Goal: Task Accomplishment & Management: Complete application form

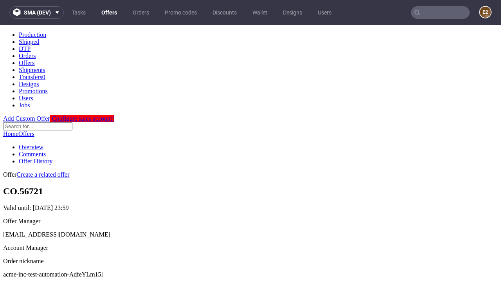
scroll to position [267, 0]
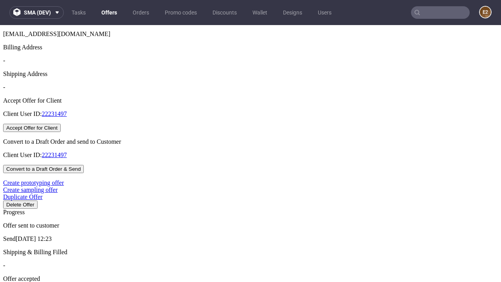
click at [61, 132] on button "Accept Offer for Client" at bounding box center [32, 128] width 58 height 8
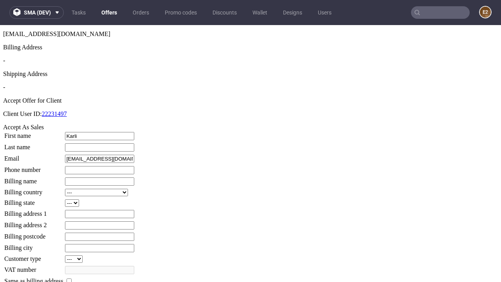
type input "Karli"
type input "Leuschke-Kuhic"
type input "1509813888"
type input "Erika53"
select select "13"
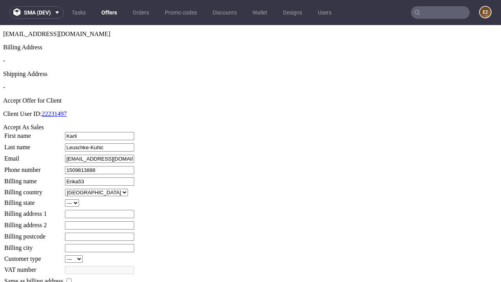
select select "132"
type input "Erika53"
type input "425 Hansen Path"
type input "ZJ54 9JB"
type input "Halvorson-le-Cummings"
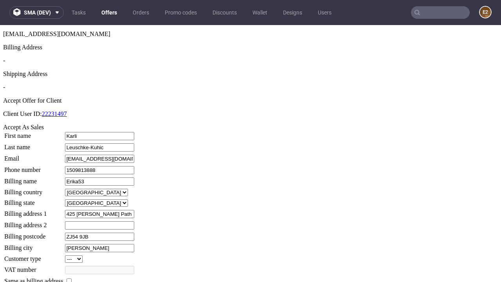
click at [72, 278] on input "checkbox" at bounding box center [69, 280] width 5 height 5
checkbox input "true"
type input "Erika53"
select select "13"
type input "425 Hansen Path"
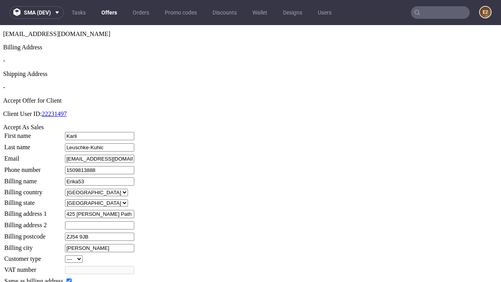
type input "ZJ54 9JB"
type input "Halvorson-le-Cummings"
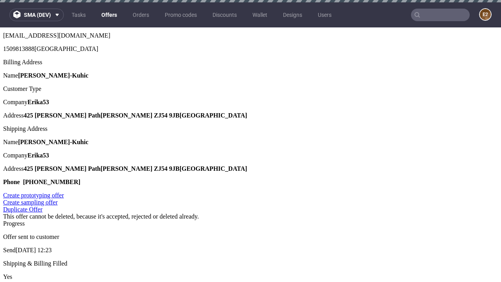
scroll to position [0, 0]
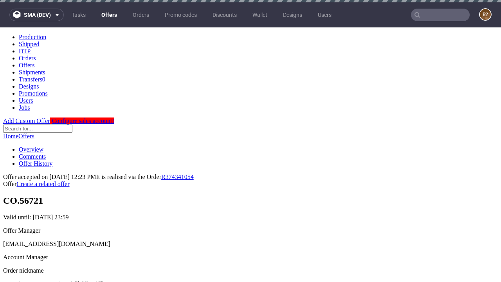
type input "[DATE]"
select select "12214305"
type input "In progress..."
